Goal: Task Accomplishment & Management: Complete application form

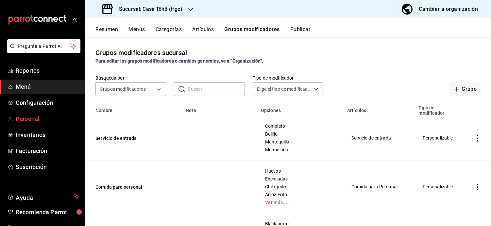
click at [32, 115] on span "Personal" at bounding box center [48, 118] width 64 height 9
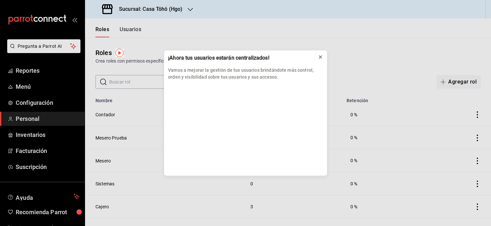
click at [323, 55] on button at bounding box center [320, 57] width 10 height 10
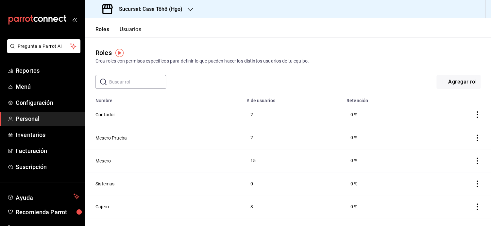
click at [132, 29] on button "Usuarios" at bounding box center [131, 31] width 22 height 11
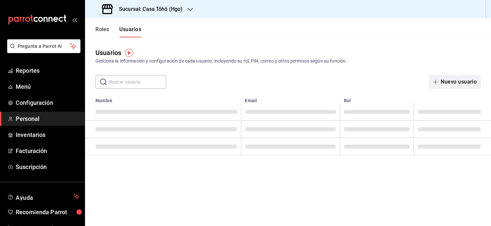
click at [437, 83] on icon "button" at bounding box center [435, 81] width 5 height 5
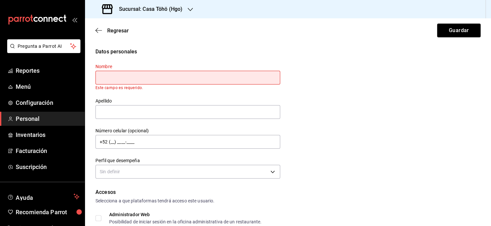
click at [184, 65] on label "Nombre" at bounding box center [187, 66] width 185 height 5
click at [163, 77] on input "text" at bounding box center [187, 78] width 185 height 14
click at [103, 106] on input "text" at bounding box center [187, 112] width 185 height 14
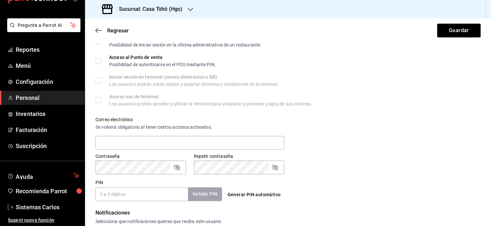
scroll to position [180, 0]
click at [119, 189] on input "PIN" at bounding box center [141, 195] width 93 height 14
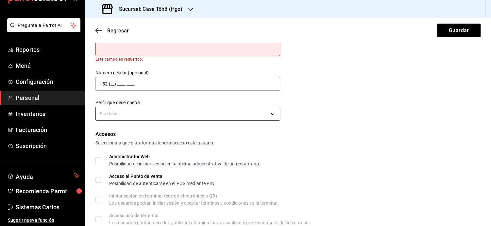
scroll to position [0, 0]
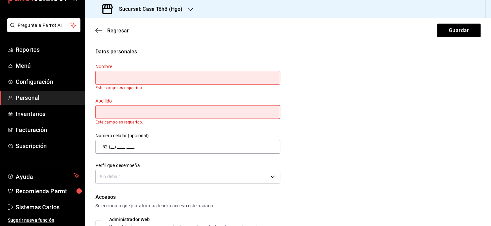
click at [209, 77] on input "text" at bounding box center [187, 78] width 185 height 14
type input "Diego"
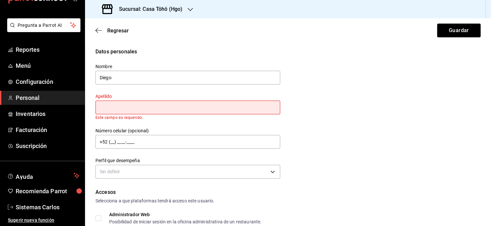
click at [166, 115] on div "Apellido Este campo es requerido." at bounding box center [187, 106] width 185 height 26
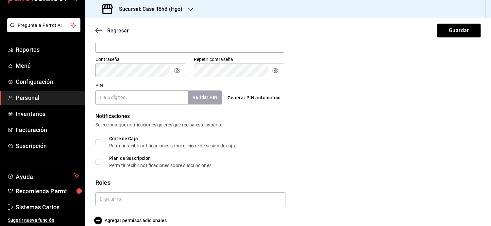
scroll to position [275, 0]
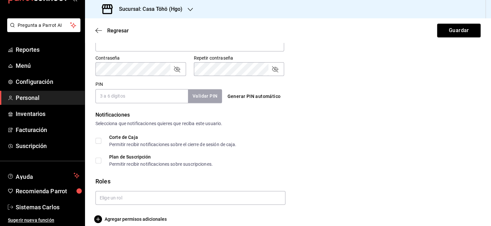
type input "Islas"
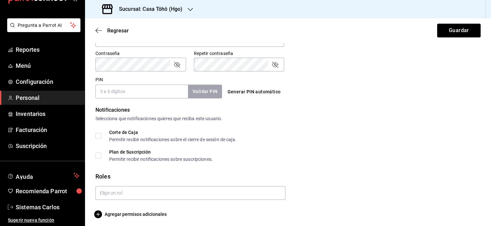
scroll to position [270, 0]
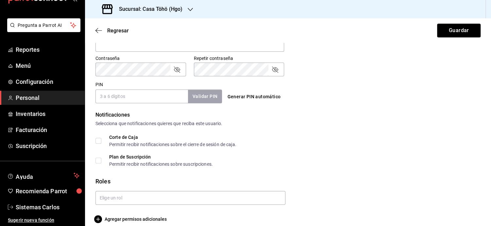
click at [127, 99] on input "PIN" at bounding box center [141, 96] width 93 height 14
type input "278515"
click at [214, 100] on button "Validar PIN" at bounding box center [204, 96] width 35 height 14
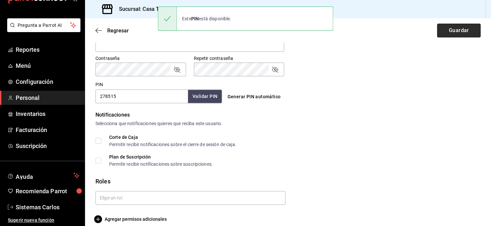
click at [455, 28] on button "Guardar" at bounding box center [458, 31] width 43 height 14
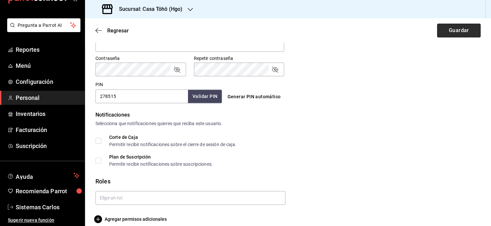
click at [455, 28] on button "Guardar" at bounding box center [458, 31] width 43 height 14
click at [452, 32] on button "Guardar" at bounding box center [458, 31] width 43 height 14
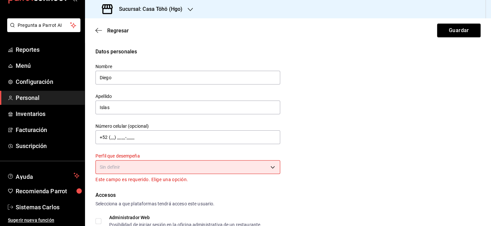
scroll to position [9, 0]
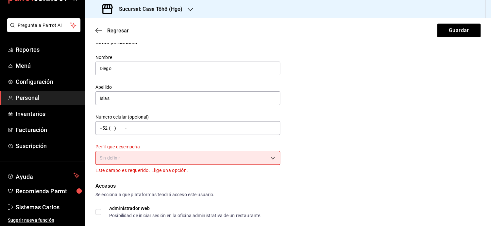
click at [225, 156] on body "Pregunta a Parrot AI Reportes Menú Configuración Personal Inventarios Facturaci…" at bounding box center [245, 113] width 491 height 226
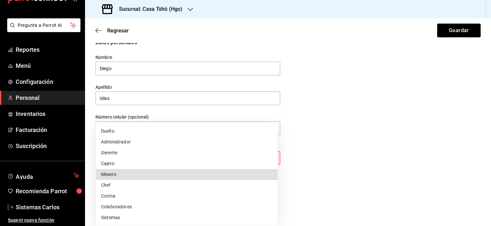
click at [165, 175] on li "Mesero" at bounding box center [187, 174] width 182 height 11
type input "WAITER"
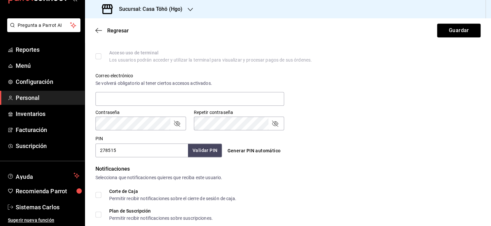
scroll to position [277, 0]
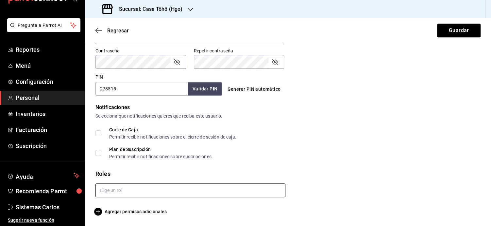
click at [133, 189] on input "text" at bounding box center [190, 190] width 190 height 14
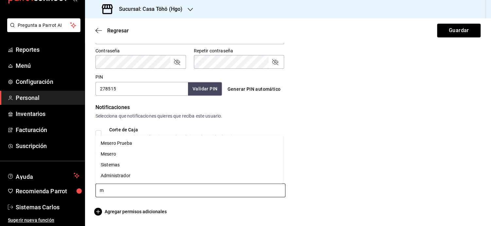
type input "me"
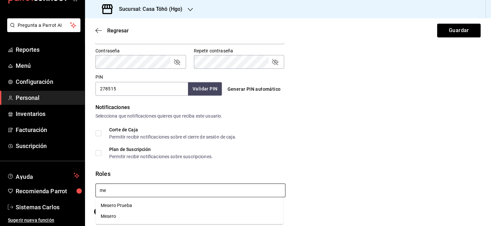
click at [110, 217] on li "Mesero" at bounding box center [189, 215] width 188 height 11
checkbox input "true"
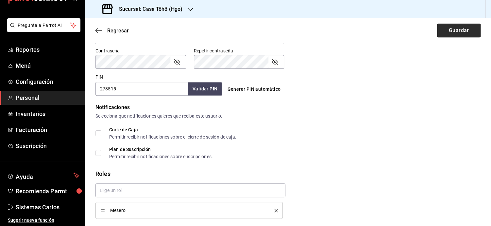
click at [449, 31] on button "Guardar" at bounding box center [458, 31] width 43 height 14
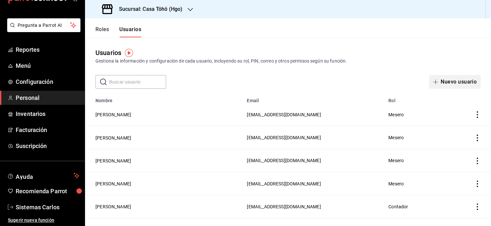
click at [471, 79] on button "Nuevo usuario" at bounding box center [455, 82] width 52 height 14
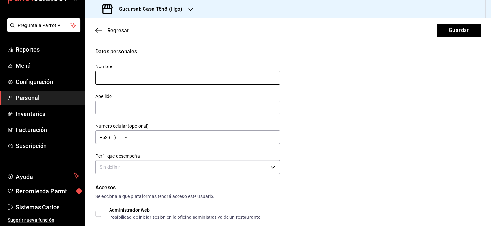
click at [150, 80] on input "text" at bounding box center [187, 78] width 185 height 14
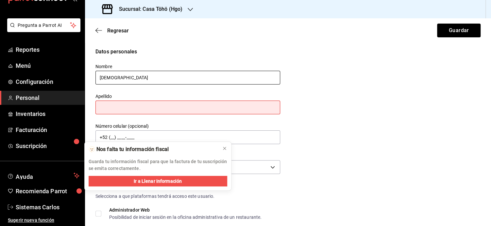
click at [150, 80] on input "[DEMOGRAPHIC_DATA]" at bounding box center [187, 78] width 185 height 14
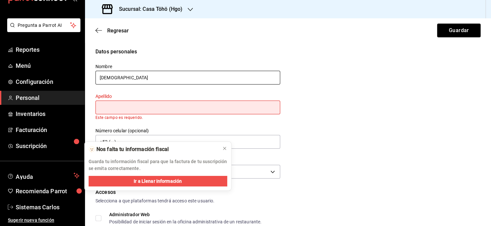
type input "[PERSON_NAME]"
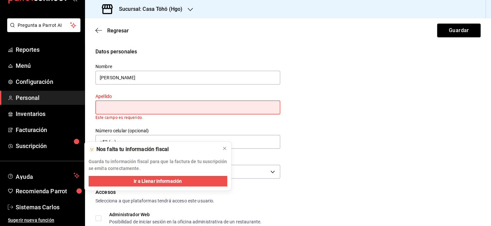
click at [124, 110] on input "text" at bounding box center [187, 107] width 185 height 14
type input "N"
type input "[PERSON_NAME]"
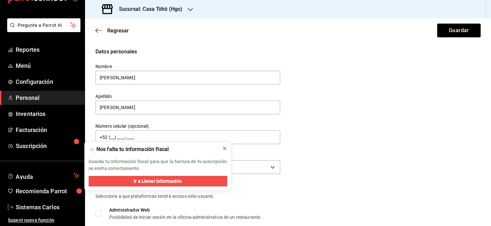
click at [223, 146] on icon at bounding box center [224, 148] width 5 height 5
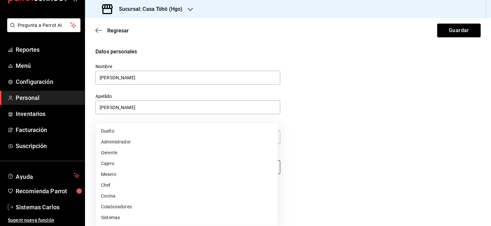
click at [138, 163] on body "Pregunta a Parrot AI Reportes Menú Configuración Personal Inventarios Facturaci…" at bounding box center [245, 113] width 491 height 226
click at [119, 171] on li "Mesero" at bounding box center [187, 174] width 182 height 11
type input "WAITER"
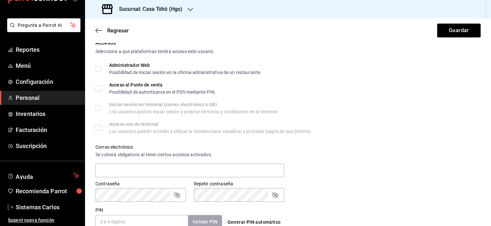
scroll to position [144, 0]
click at [97, 89] on input "Acceso al Punto de venta Posibilidad de autenticarse en el POS mediante PIN." at bounding box center [98, 89] width 6 height 6
checkbox input "true"
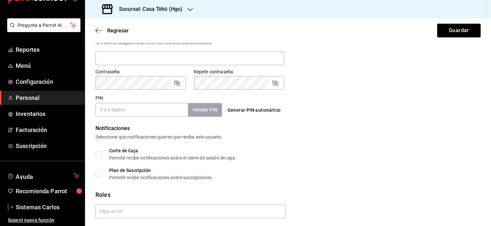
scroll to position [277, 0]
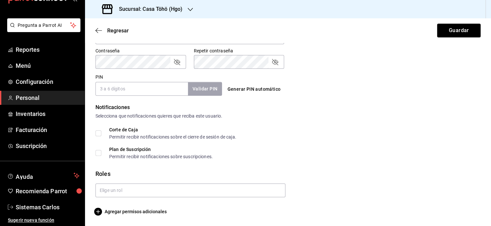
click at [122, 84] on input "PIN" at bounding box center [141, 89] width 93 height 14
type input "1998"
click at [110, 190] on input "text" at bounding box center [190, 190] width 190 height 14
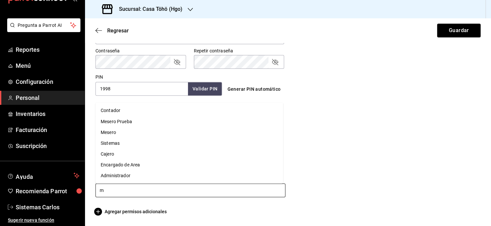
type input "me"
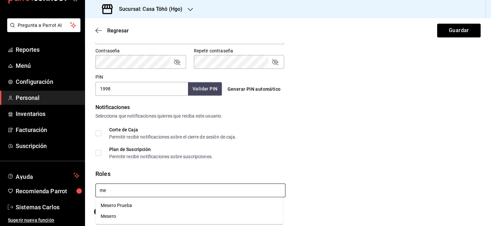
click at [112, 216] on li "Mesero" at bounding box center [189, 215] width 188 height 11
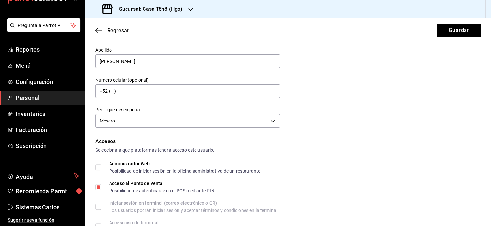
scroll to position [0, 0]
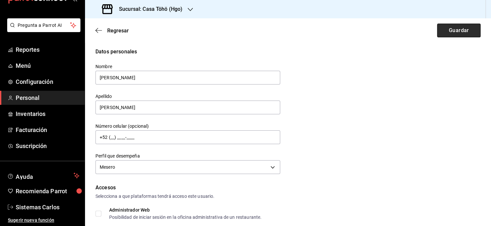
click at [447, 27] on button "Guardar" at bounding box center [458, 31] width 43 height 14
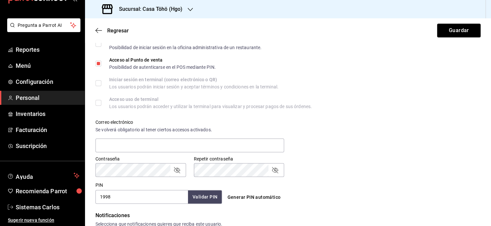
scroll to position [175, 0]
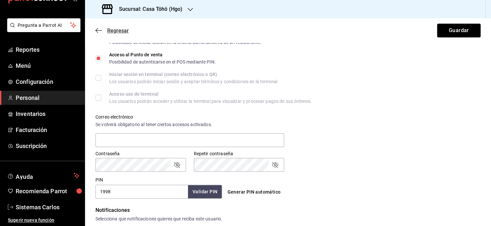
click at [99, 30] on icon "button" at bounding box center [98, 30] width 7 height 6
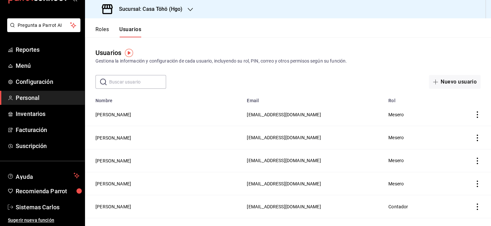
click at [148, 10] on h3 "Sucursal: Casa Töhö (Hgo)" at bounding box center [148, 9] width 69 height 8
click at [141, 30] on div "Casa Töhö (Caja)" at bounding box center [134, 28] width 88 height 7
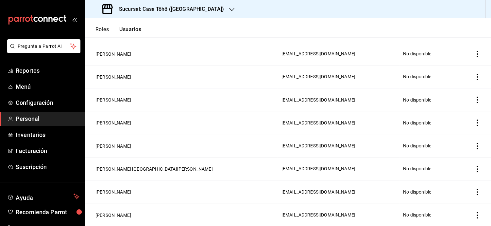
scroll to position [62, 0]
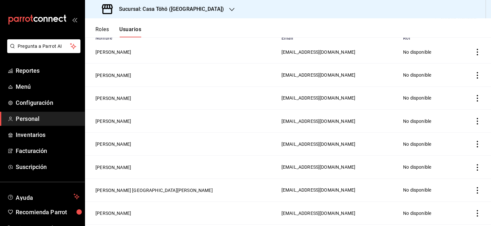
click at [474, 119] on icon "actions" at bounding box center [477, 121] width 7 height 7
click at [452, 131] on span "Eliminar" at bounding box center [448, 130] width 17 height 5
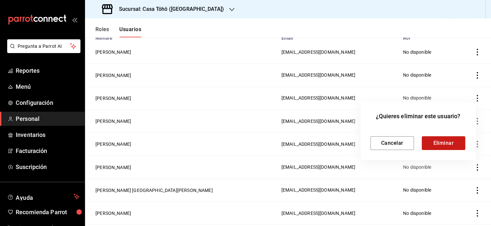
click at [437, 143] on button "Eliminar" at bounding box center [443, 143] width 43 height 14
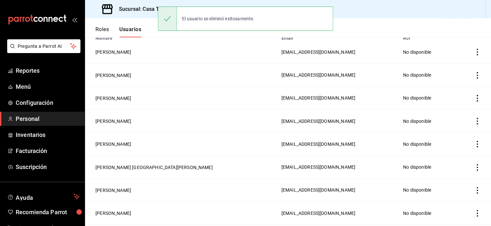
click at [102, 31] on button "Roles" at bounding box center [101, 31] width 13 height 11
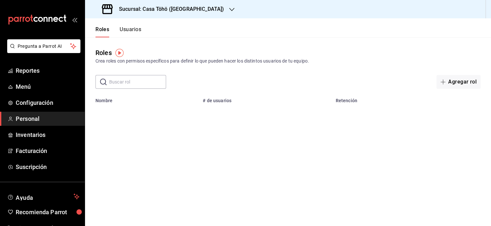
click at [127, 30] on button "Usuarios" at bounding box center [131, 31] width 22 height 11
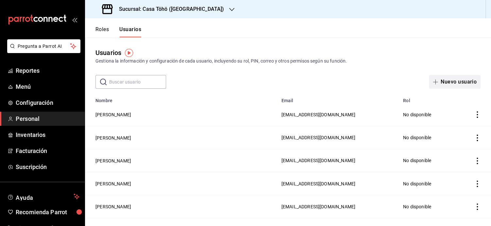
click at [439, 80] on button "Nuevo usuario" at bounding box center [455, 82] width 52 height 14
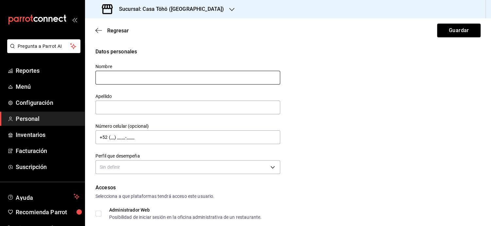
click at [199, 83] on input "text" at bounding box center [187, 78] width 185 height 14
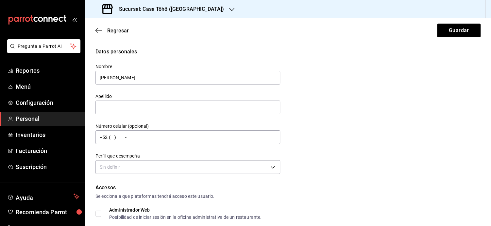
type input "[PERSON_NAME]"
click at [116, 116] on div "Número celular (opcional) +52 (__) ____-____" at bounding box center [184, 130] width 193 height 30
click at [127, 109] on input "text" at bounding box center [187, 107] width 185 height 14
type input "[PERSON_NAME]"
click at [120, 164] on body "Pregunta a Parrot AI Reportes Menú Configuración Personal Inventarios Facturaci…" at bounding box center [245, 113] width 491 height 226
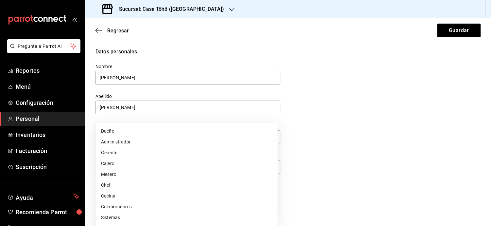
click at [115, 174] on li "Mesero" at bounding box center [187, 174] width 182 height 11
type input "WAITER"
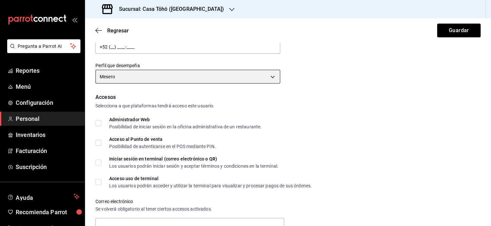
scroll to position [154, 0]
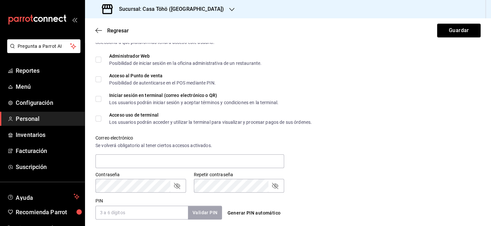
click at [103, 74] on span "Acceso al Punto de venta Posibilidad de autenticarse en el POS mediante PIN." at bounding box center [158, 79] width 114 height 12
click at [101, 76] on input "Acceso al Punto de venta Posibilidad de autenticarse en el POS mediante PIN." at bounding box center [98, 79] width 6 height 6
checkbox input "true"
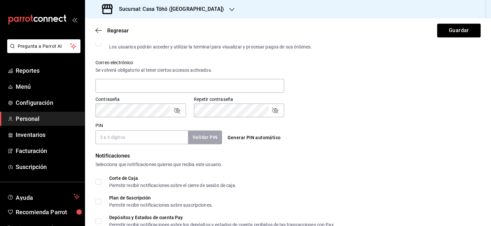
scroll to position [230, 0]
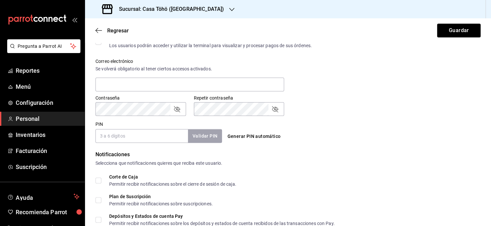
click at [139, 150] on div "Notificaciones" at bounding box center [287, 154] width 385 height 8
click at [147, 130] on input "PIN" at bounding box center [141, 136] width 93 height 14
type input "1998"
click at [211, 136] on button "Validar PIN" at bounding box center [204, 136] width 35 height 14
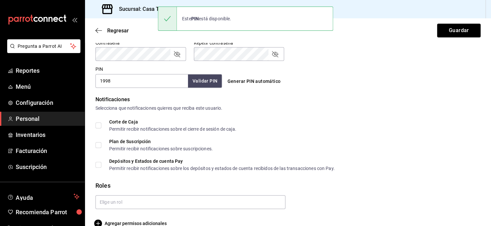
scroll to position [297, 0]
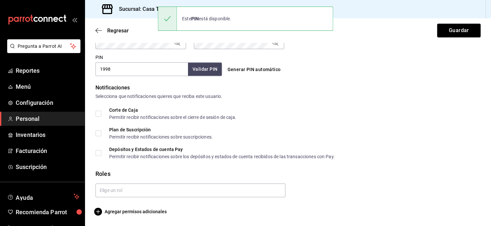
click at [123, 178] on div at bounding box center [187, 187] width 195 height 19
click at [114, 191] on input "text" at bounding box center [190, 190] width 190 height 14
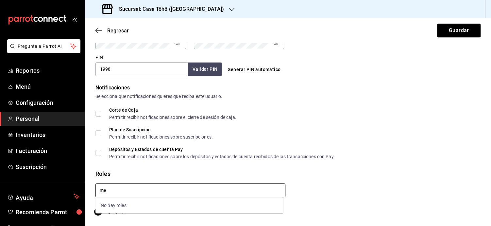
type input "m"
click at [170, 6] on h3 "Sucursal: Casa Töhö ([GEOGRAPHIC_DATA])" at bounding box center [169, 9] width 110 height 8
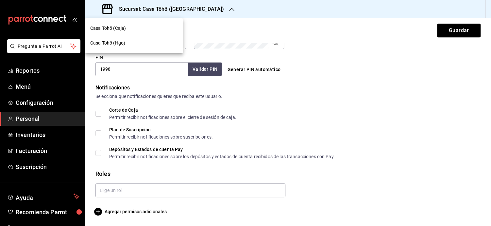
click at [143, 42] on div "Casa Töhö (Hgo)" at bounding box center [134, 43] width 88 height 7
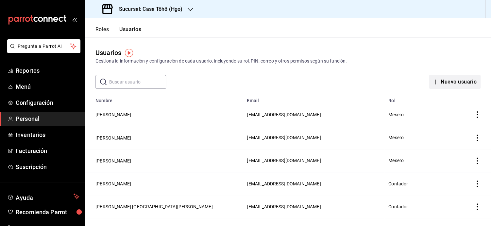
click at [450, 81] on button "Nuevo usuario" at bounding box center [455, 82] width 52 height 14
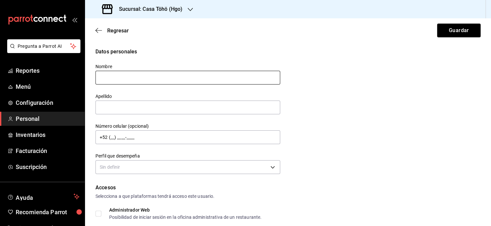
click at [190, 77] on input "text" at bounding box center [187, 78] width 185 height 14
type input "M"
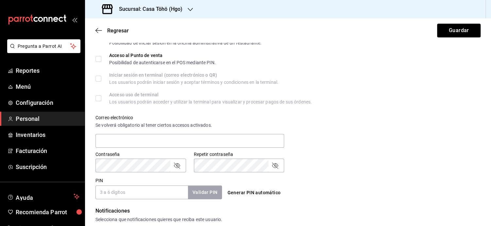
scroll to position [179, 0]
click at [126, 189] on input "PIN" at bounding box center [141, 192] width 93 height 14
type input "1966"
click at [199, 189] on button "Validar PIN" at bounding box center [204, 192] width 35 height 14
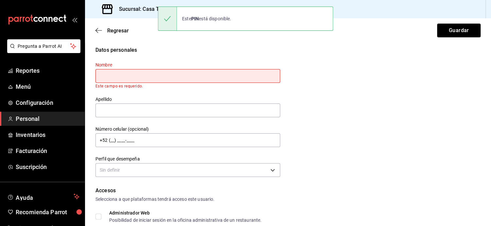
scroll to position [0, 0]
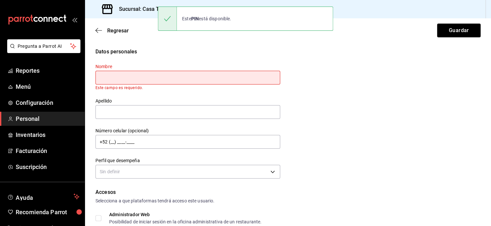
click at [129, 80] on input "text" at bounding box center [187, 78] width 185 height 14
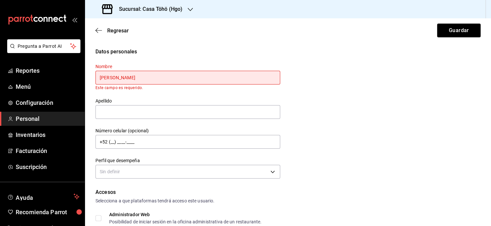
type input "[PERSON_NAME]"
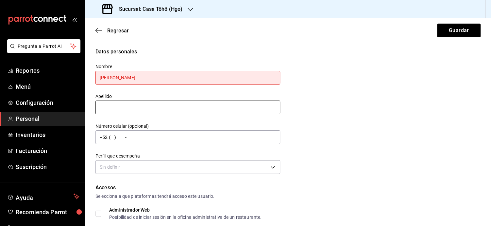
click at [116, 112] on input "text" at bounding box center [187, 107] width 185 height 14
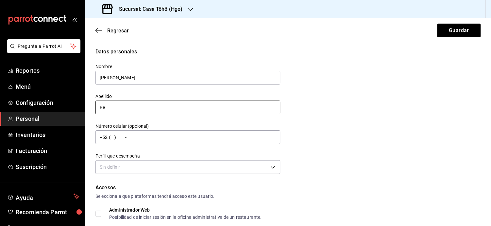
type input "[PERSON_NAME]"
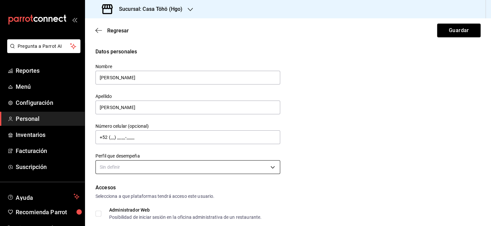
click at [120, 170] on body "Pregunta a Parrot AI Reportes Menú Configuración Personal Inventarios Facturaci…" at bounding box center [245, 113] width 491 height 226
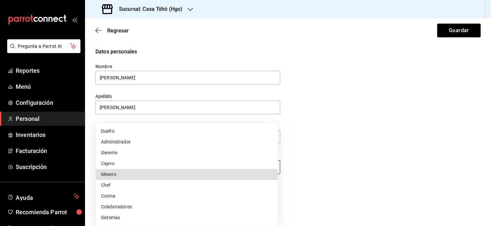
click at [120, 170] on li "Mesero" at bounding box center [187, 174] width 182 height 11
type input "WAITER"
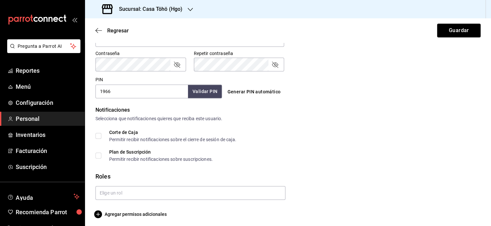
scroll to position [277, 0]
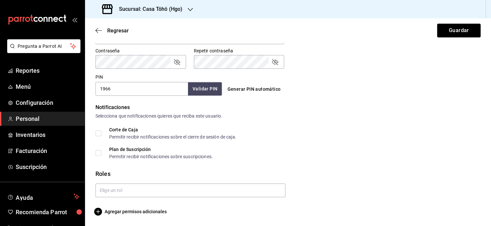
click at [115, 180] on div at bounding box center [187, 187] width 195 height 19
click at [113, 185] on input "text" at bounding box center [190, 190] width 190 height 14
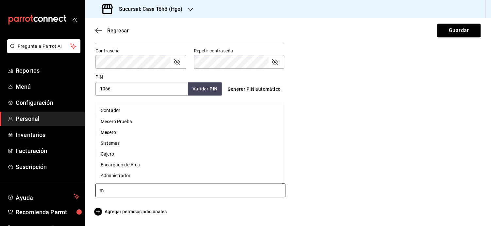
type input "me"
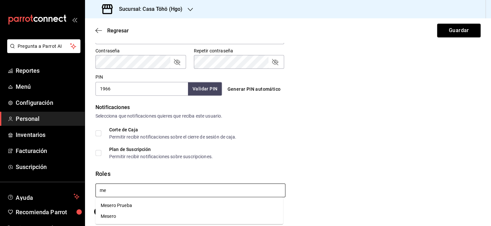
click at [111, 219] on li "Mesero" at bounding box center [189, 215] width 188 height 11
checkbox input "true"
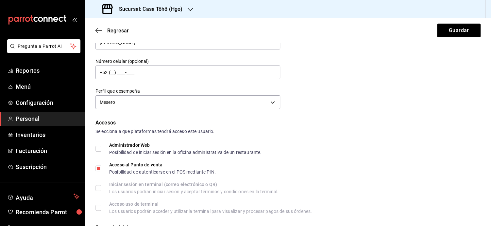
scroll to position [88, 0]
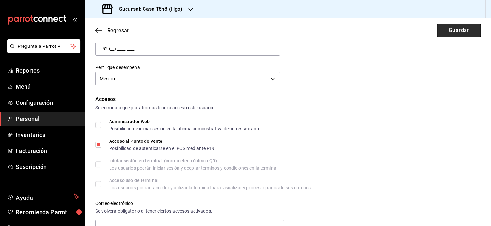
click at [448, 29] on button "Guardar" at bounding box center [458, 31] width 43 height 14
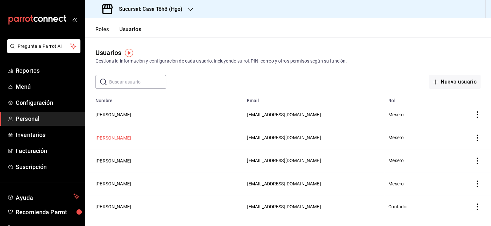
click at [103, 136] on button "[PERSON_NAME]" at bounding box center [113, 137] width 36 height 7
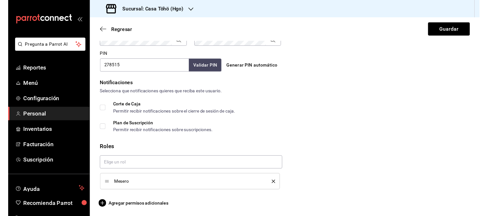
scroll to position [298, 0]
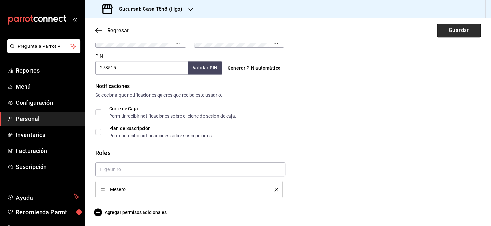
click at [459, 28] on button "Guardar" at bounding box center [458, 31] width 43 height 14
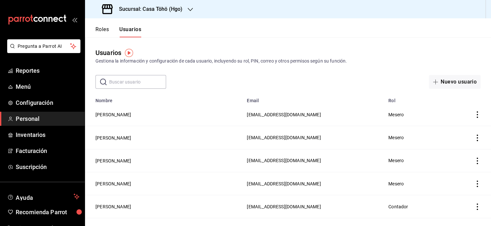
click at [347, 72] on div "Usuarios Gestiona la información y configuración de cada usuario, incluyendo su…" at bounding box center [288, 62] width 406 height 51
